Goal: Transaction & Acquisition: Book appointment/travel/reservation

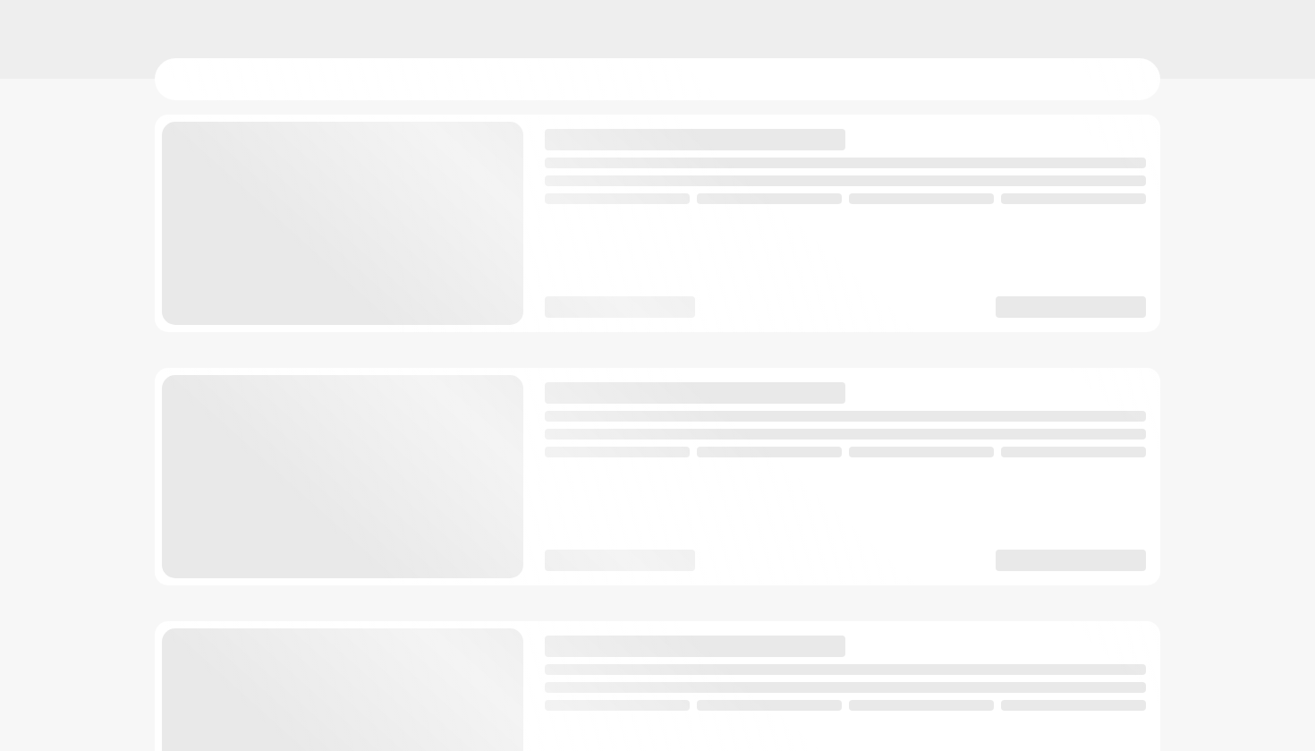
scroll to position [20, 0]
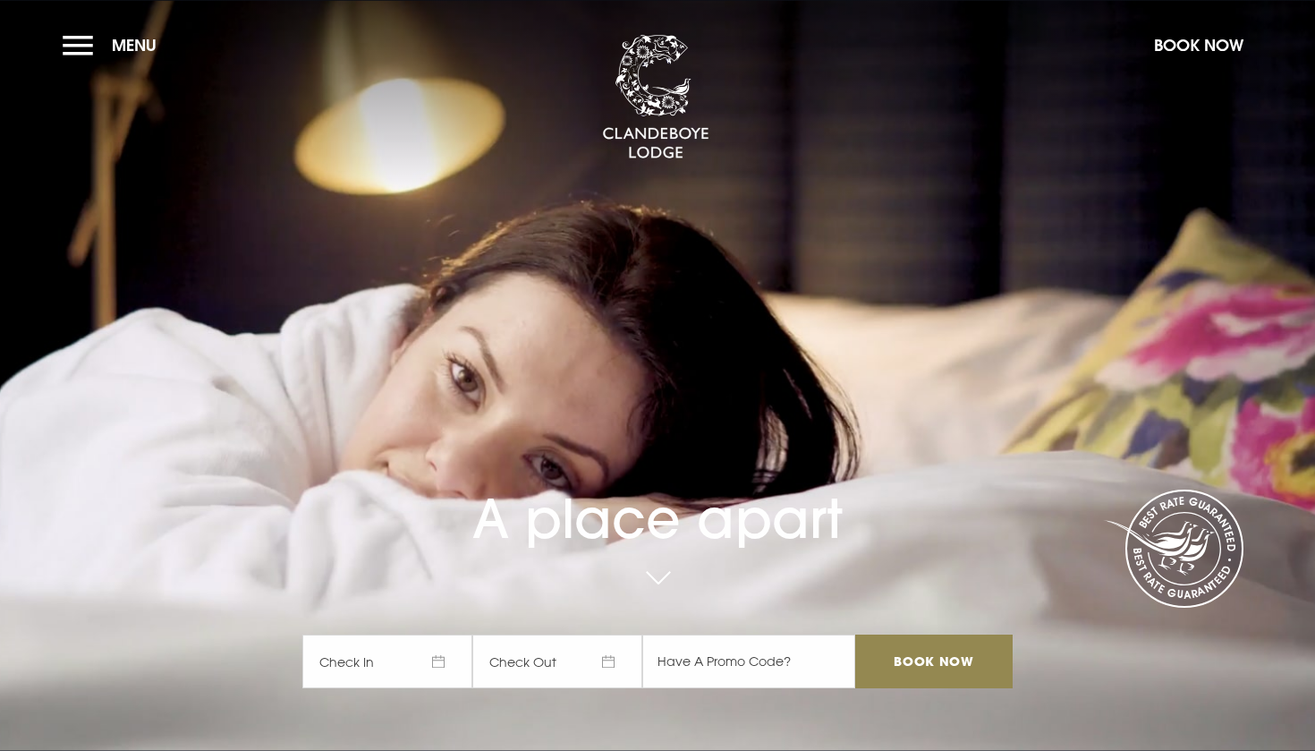
click at [463, 636] on span "Check In" at bounding box center [387, 661] width 170 height 54
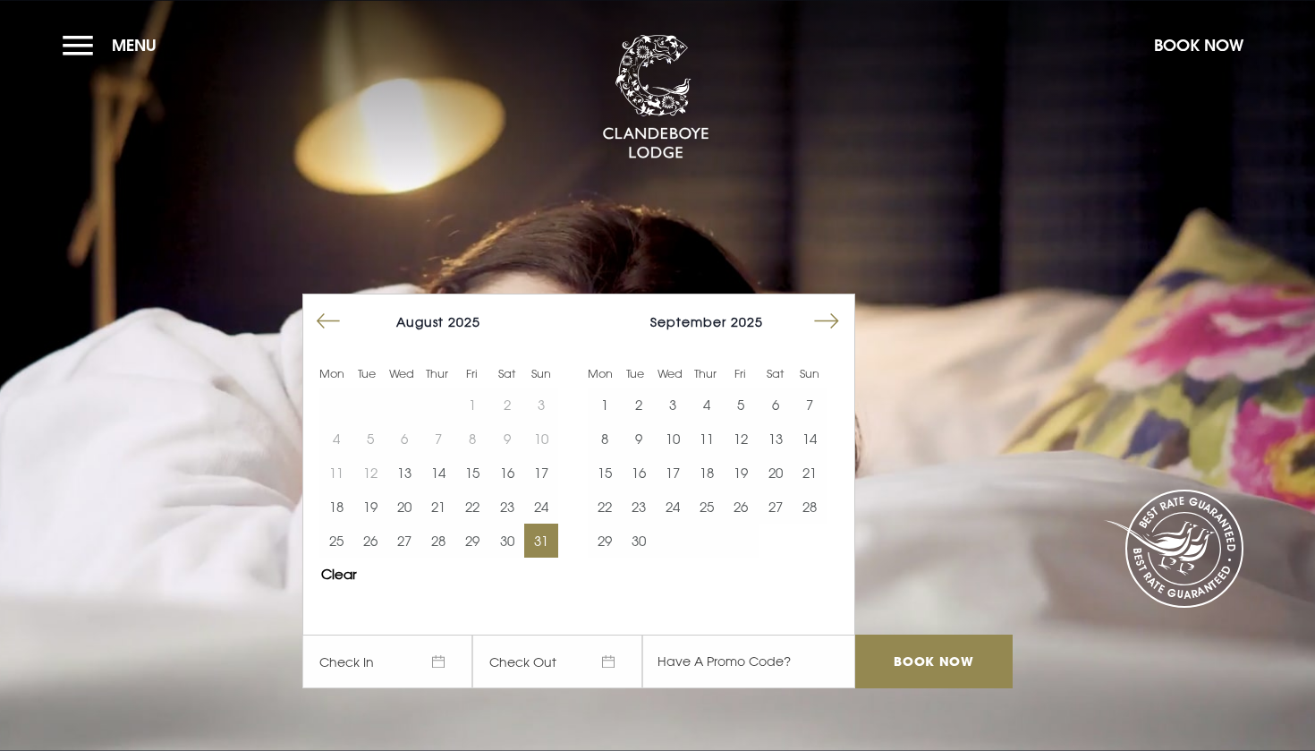
click at [543, 544] on button "31" at bounding box center [541, 540] width 34 height 34
click at [607, 401] on button "1" at bounding box center [605, 404] width 34 height 34
click at [897, 641] on input "Book Now" at bounding box center [933, 661] width 157 height 54
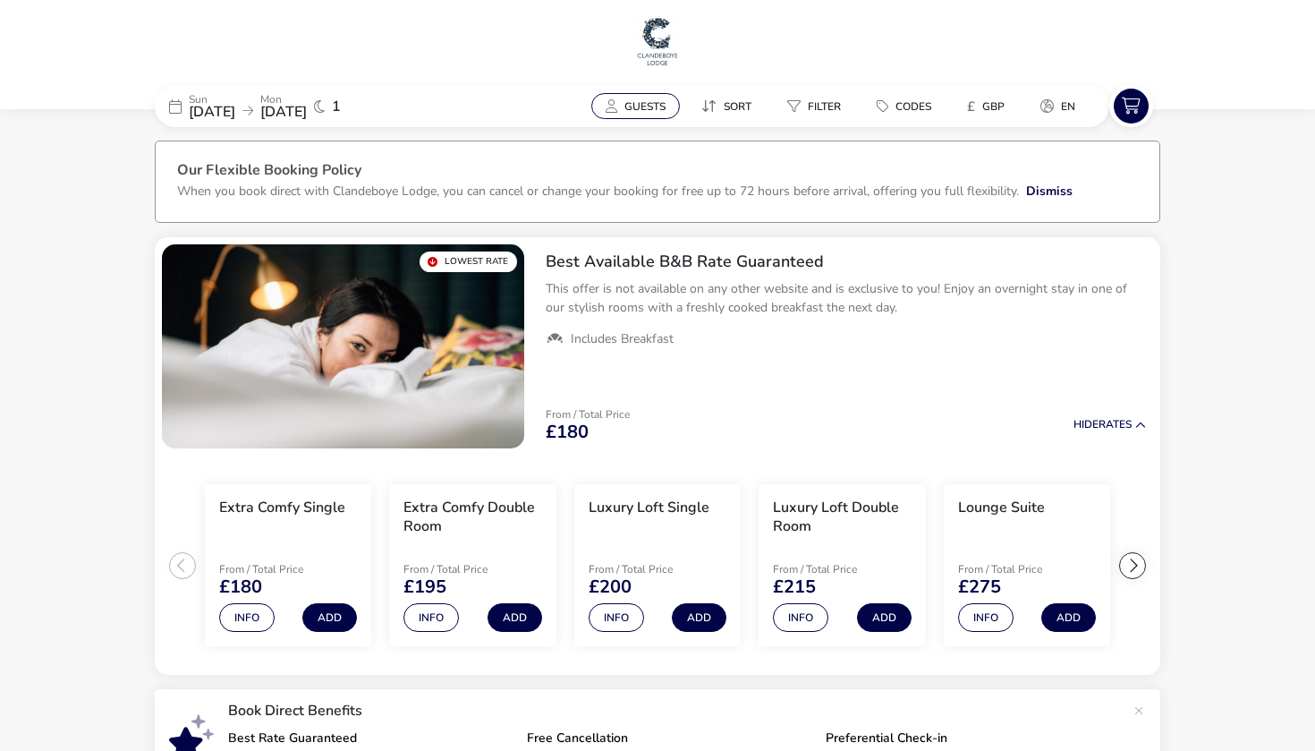
click at [637, 106] on span "Guests" at bounding box center [644, 106] width 41 height 14
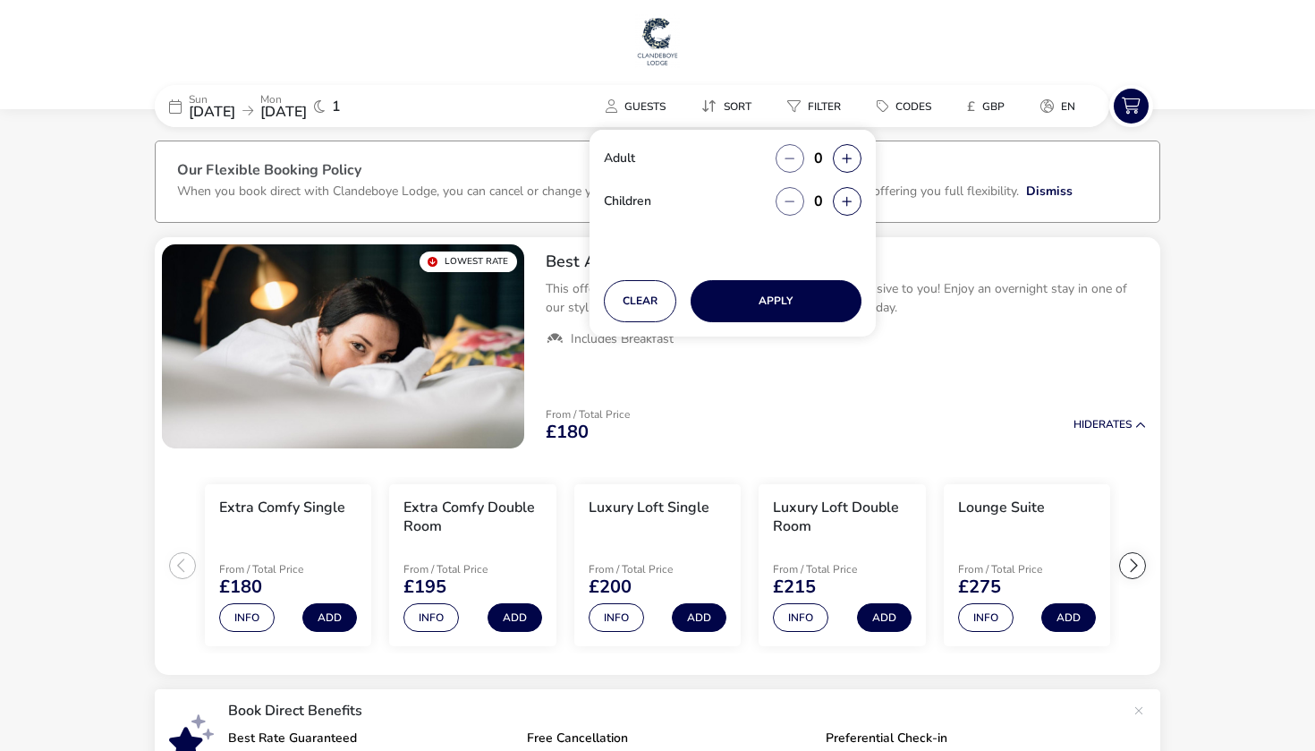
click at [828, 173] on div "Adult 0" at bounding box center [733, 165] width 258 height 43
click at [846, 169] on button "button" at bounding box center [847, 158] width 29 height 29
click at [847, 170] on span "button" at bounding box center [847, 170] width 0 height 0
type input "2"
click at [846, 169] on button "button" at bounding box center [847, 158] width 29 height 29
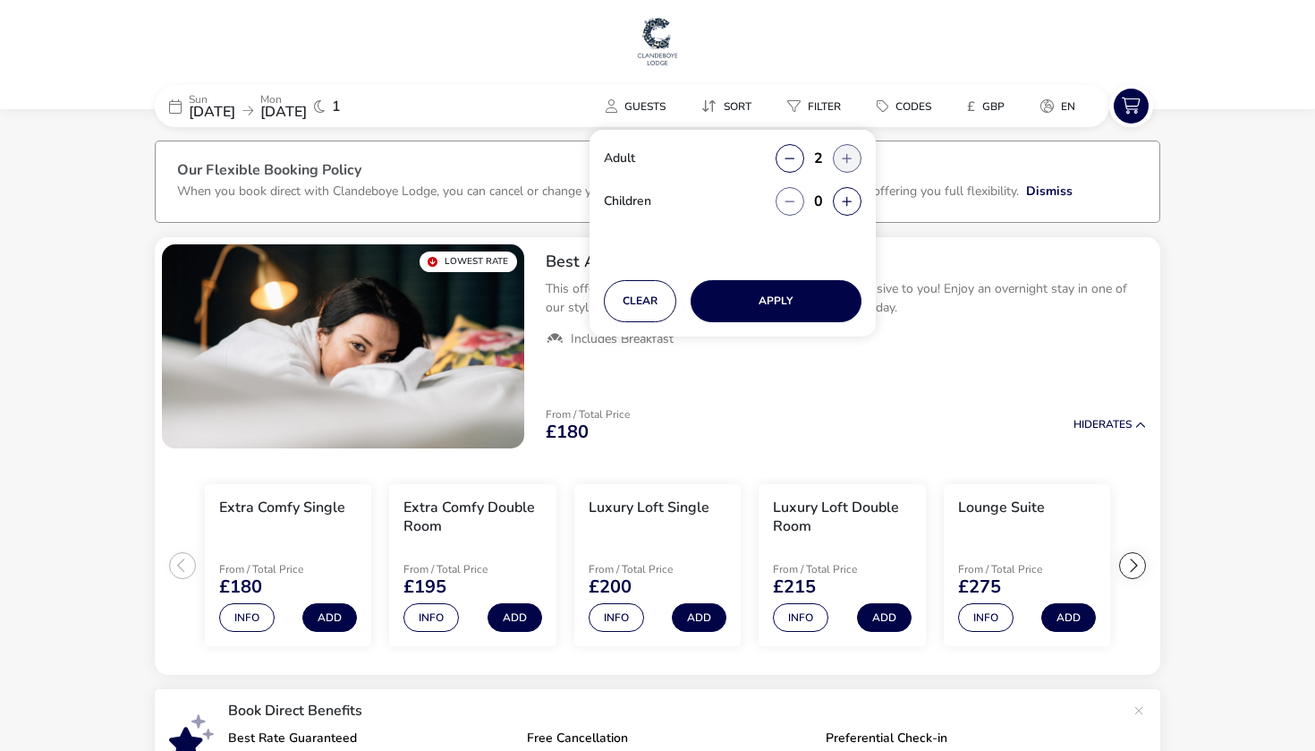
click at [846, 169] on button "button" at bounding box center [847, 158] width 29 height 29
click at [846, 156] on button "button" at bounding box center [847, 158] width 29 height 29
